Goal: Task Accomplishment & Management: Use online tool/utility

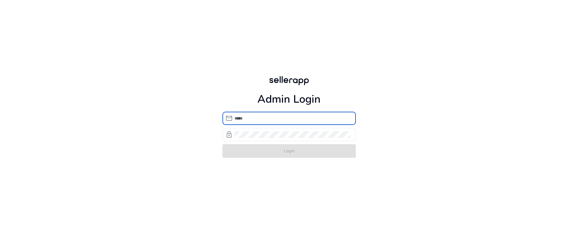
type input "**********"
click button "Login" at bounding box center [289, 151] width 133 height 14
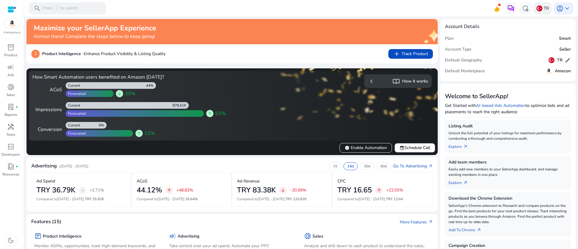
click at [539, 9] on img at bounding box center [540, 8] width 6 height 6
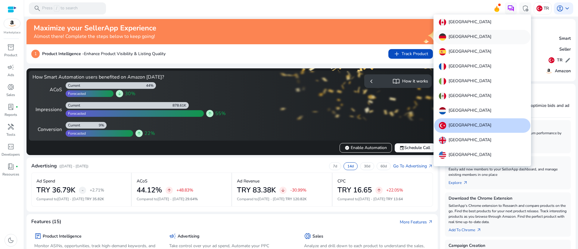
scroll to position [7, 0]
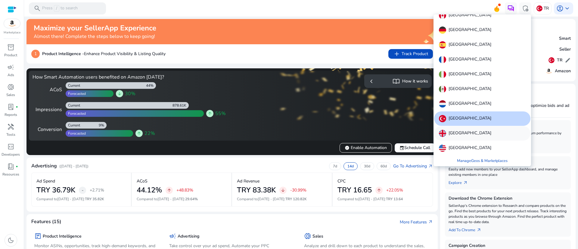
click at [460, 135] on p "[GEOGRAPHIC_DATA]" at bounding box center [470, 133] width 43 height 7
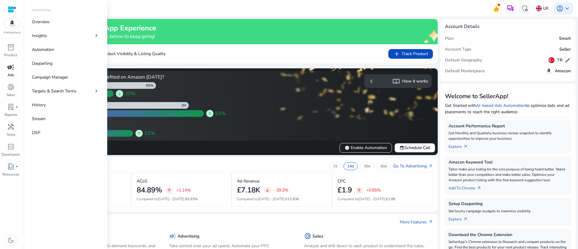
click at [8, 74] on p "Ads" at bounding box center [11, 74] width 7 height 5
select select "*"
select select "**"
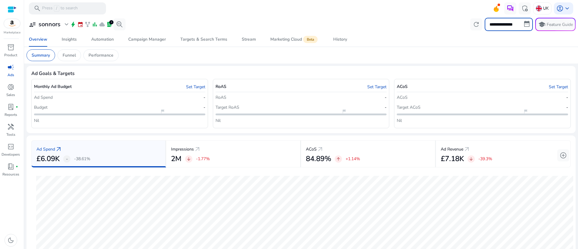
click at [507, 26] on input "**********" at bounding box center [509, 24] width 48 height 13
select select "*"
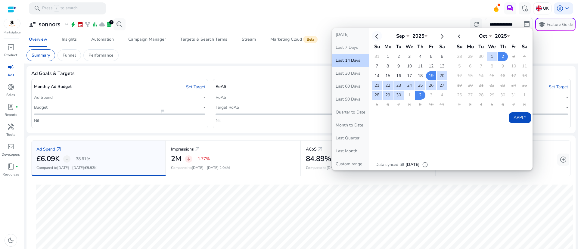
click at [375, 39] on th at bounding box center [377, 36] width 10 height 10
click at [438, 37] on th at bounding box center [442, 36] width 10 height 10
select select "*"
click at [385, 54] on td "1" at bounding box center [388, 56] width 10 height 9
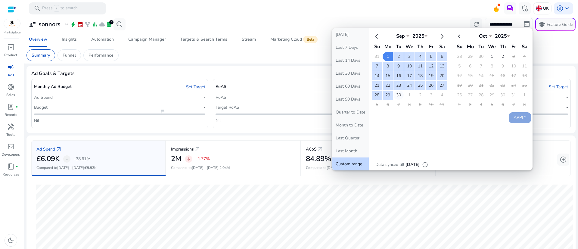
click at [397, 94] on td "30" at bounding box center [399, 95] width 10 height 9
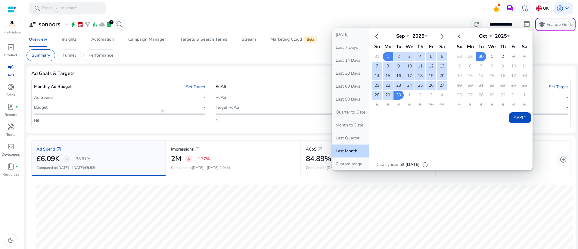
click at [513, 114] on button "Apply" at bounding box center [520, 117] width 22 height 11
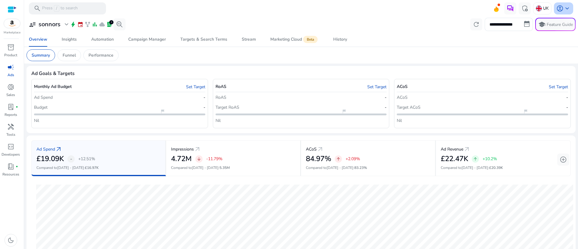
click at [565, 5] on span "keyboard_arrow_down" at bounding box center [567, 8] width 7 height 7
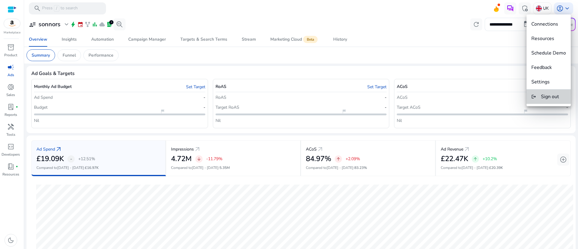
click at [550, 99] on span "Sign out" at bounding box center [550, 96] width 18 height 7
